Goal: Information Seeking & Learning: Learn about a topic

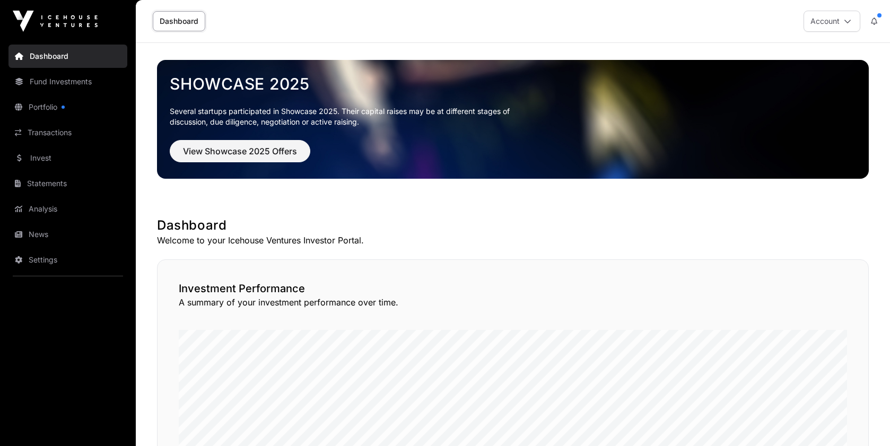
click at [43, 107] on link "Portfolio" at bounding box center [67, 106] width 119 height 23
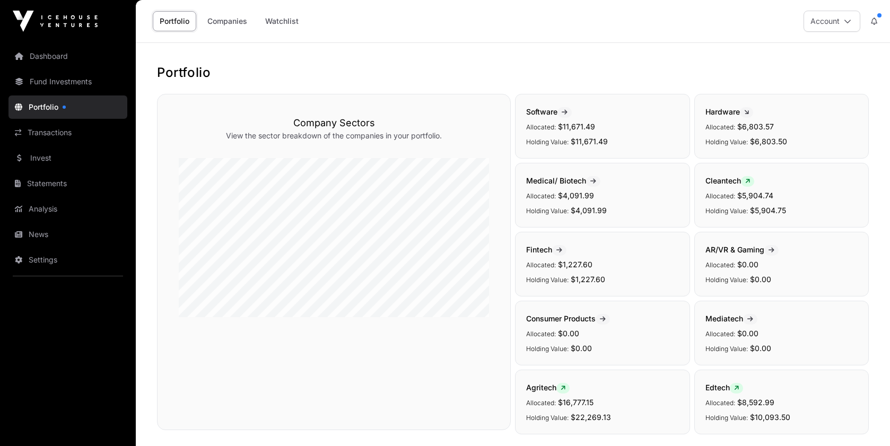
click at [876, 20] on icon at bounding box center [874, 21] width 6 height 7
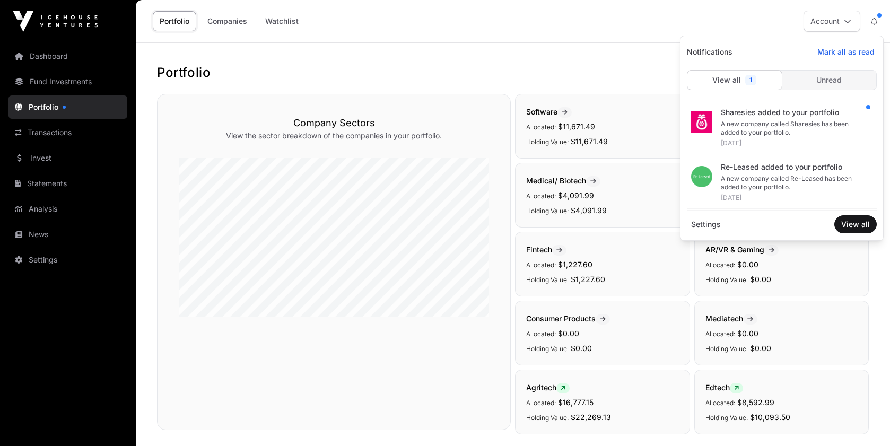
click at [816, 88] on div "Unread" at bounding box center [829, 80] width 94 height 19
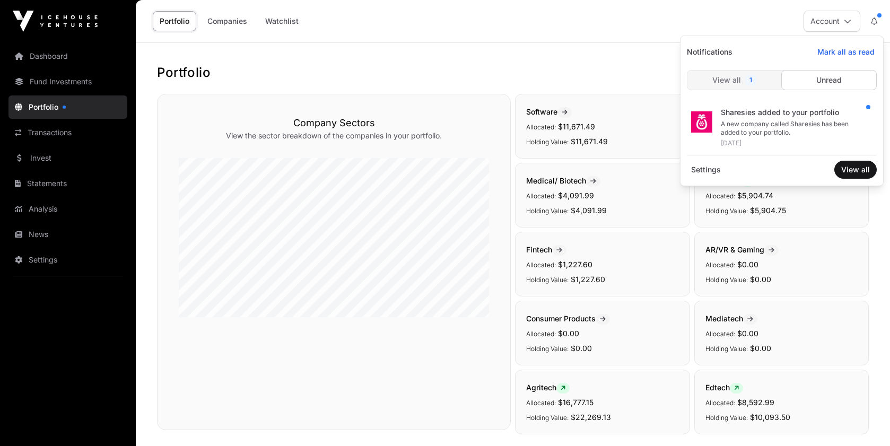
click at [764, 77] on div "View all 1" at bounding box center [734, 80] width 94 height 19
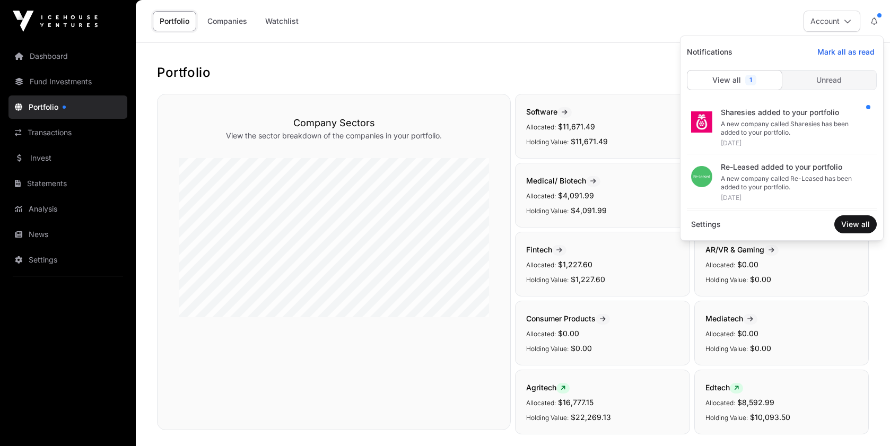
click at [877, 19] on button at bounding box center [874, 21] width 19 height 20
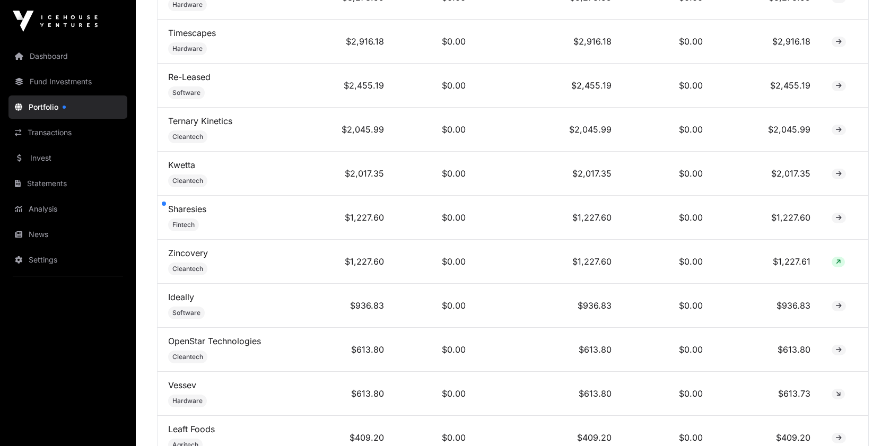
scroll to position [765, 0]
click at [469, 220] on td "$0.00" at bounding box center [435, 218] width 81 height 44
click at [164, 204] on div at bounding box center [164, 204] width 4 height 4
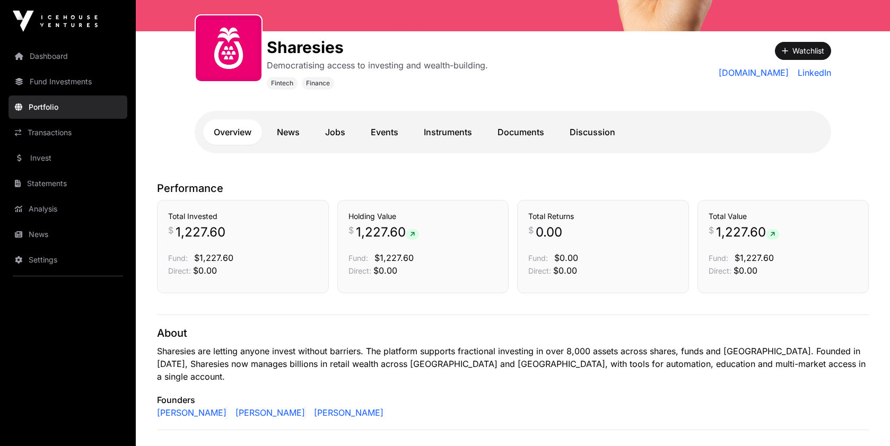
scroll to position [149, 0]
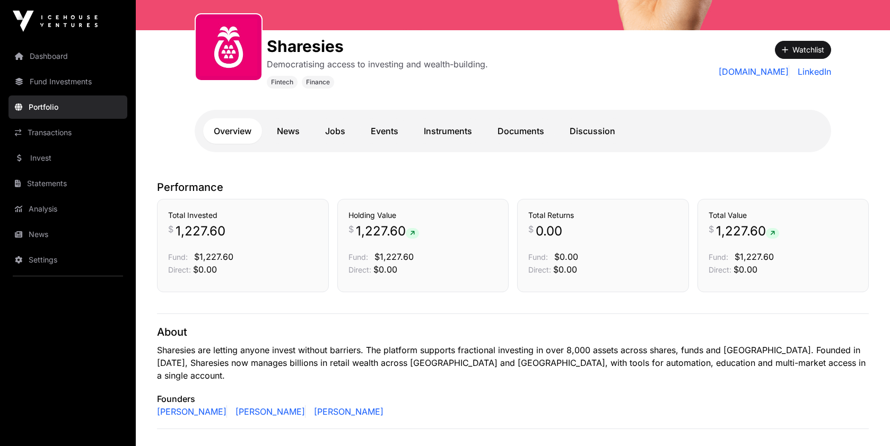
click at [344, 131] on link "Jobs" at bounding box center [335, 130] width 41 height 25
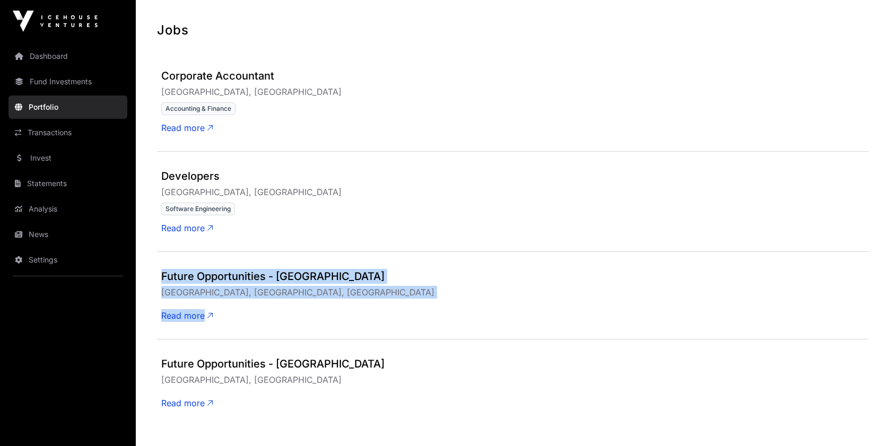
scroll to position [399, 0]
